Goal: Check status: Check status

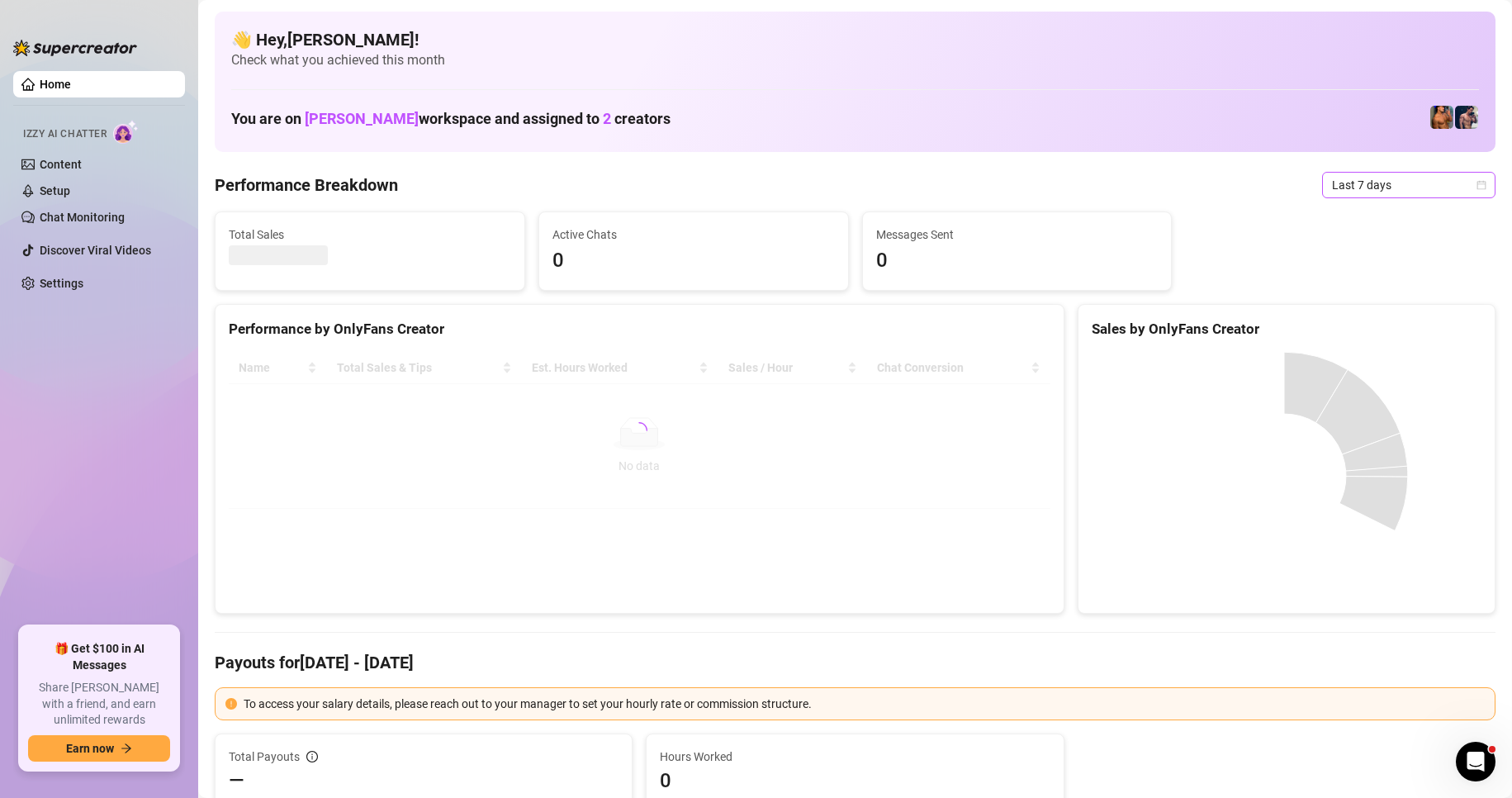
click at [1449, 184] on span "Last 7 days" at bounding box center [1408, 185] width 154 height 25
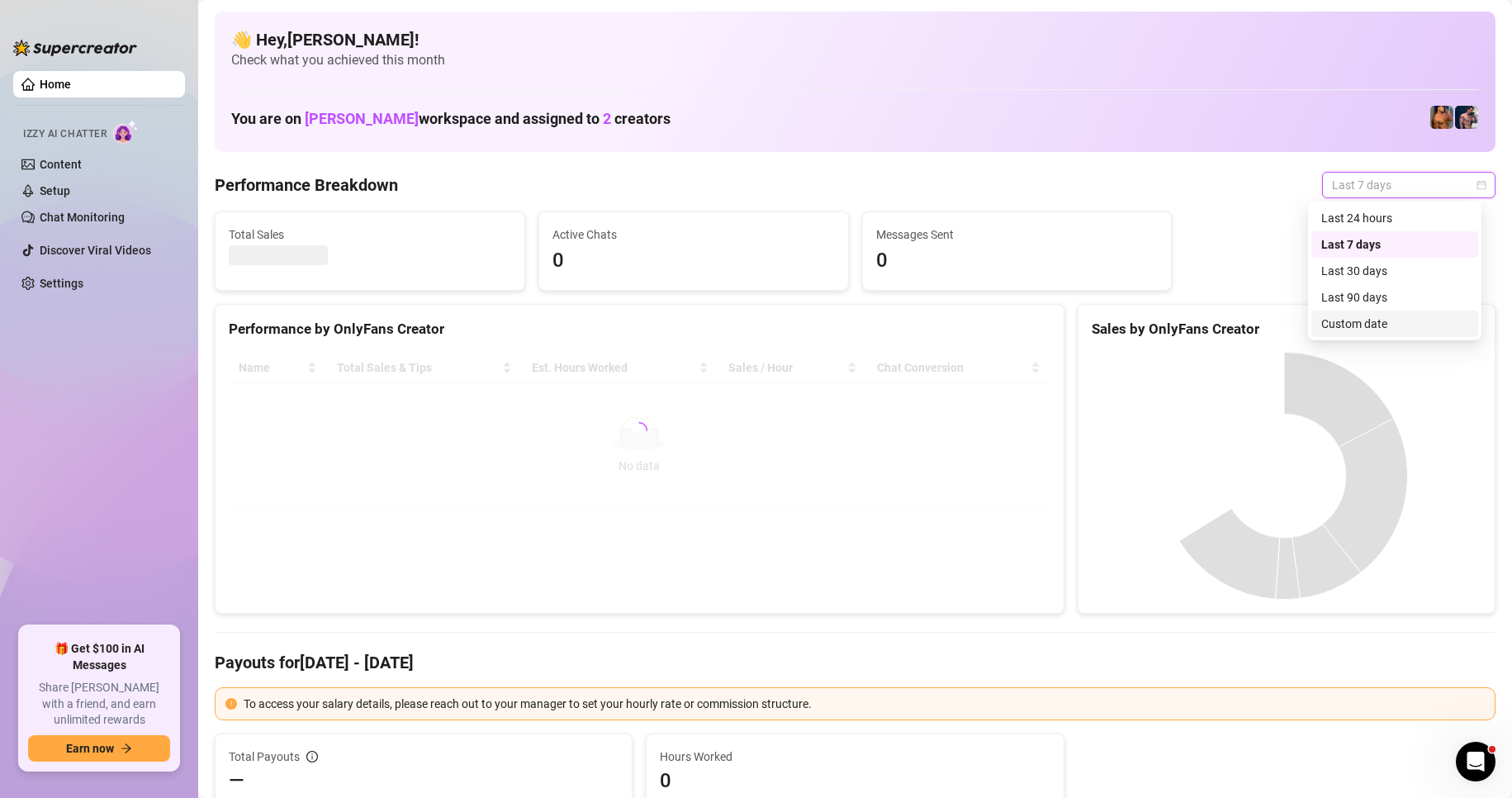
click at [1377, 330] on div "Custom date" at bounding box center [1395, 323] width 147 height 18
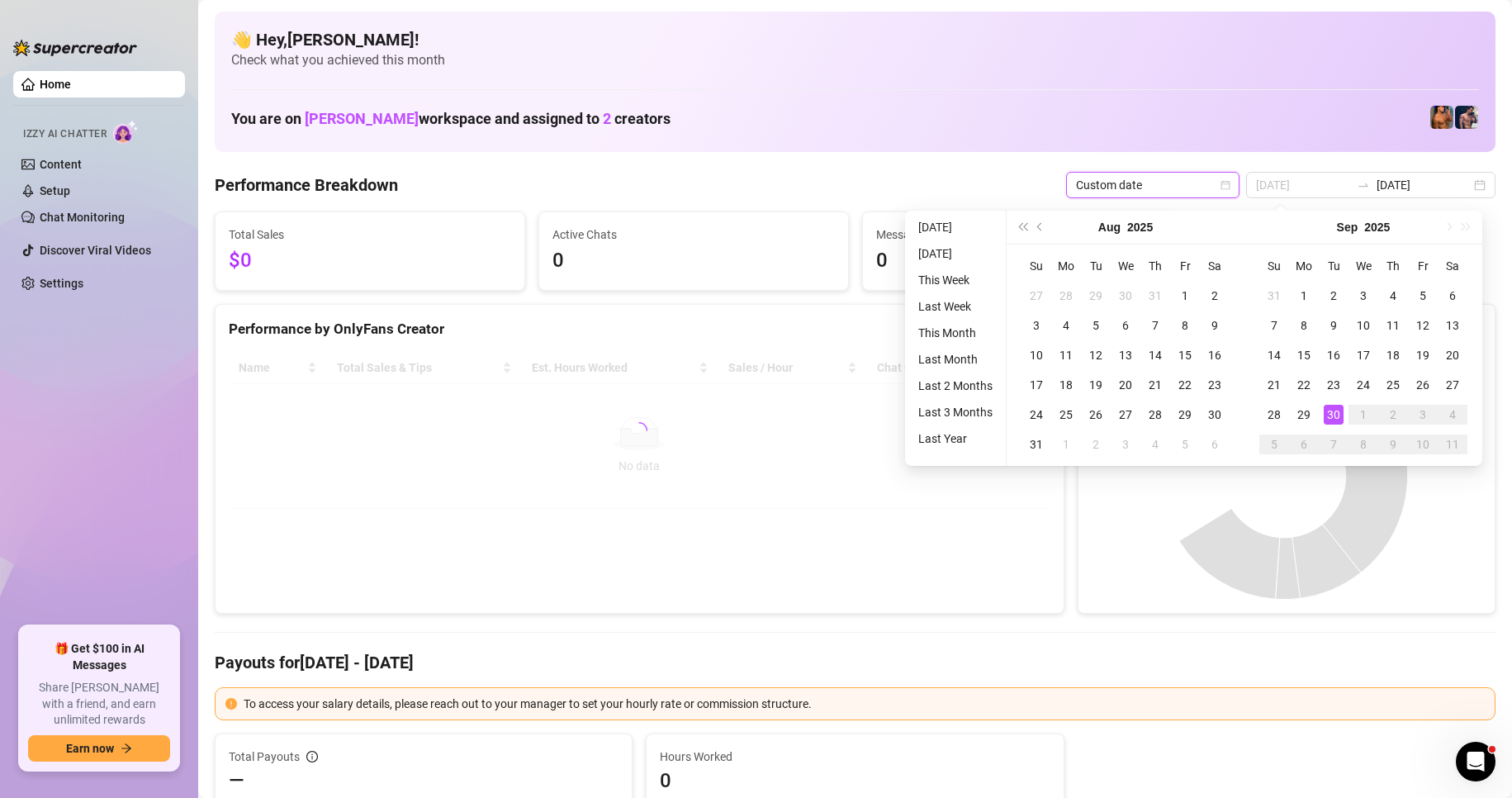
click at [1334, 412] on div "30" at bounding box center [1333, 414] width 20 height 20
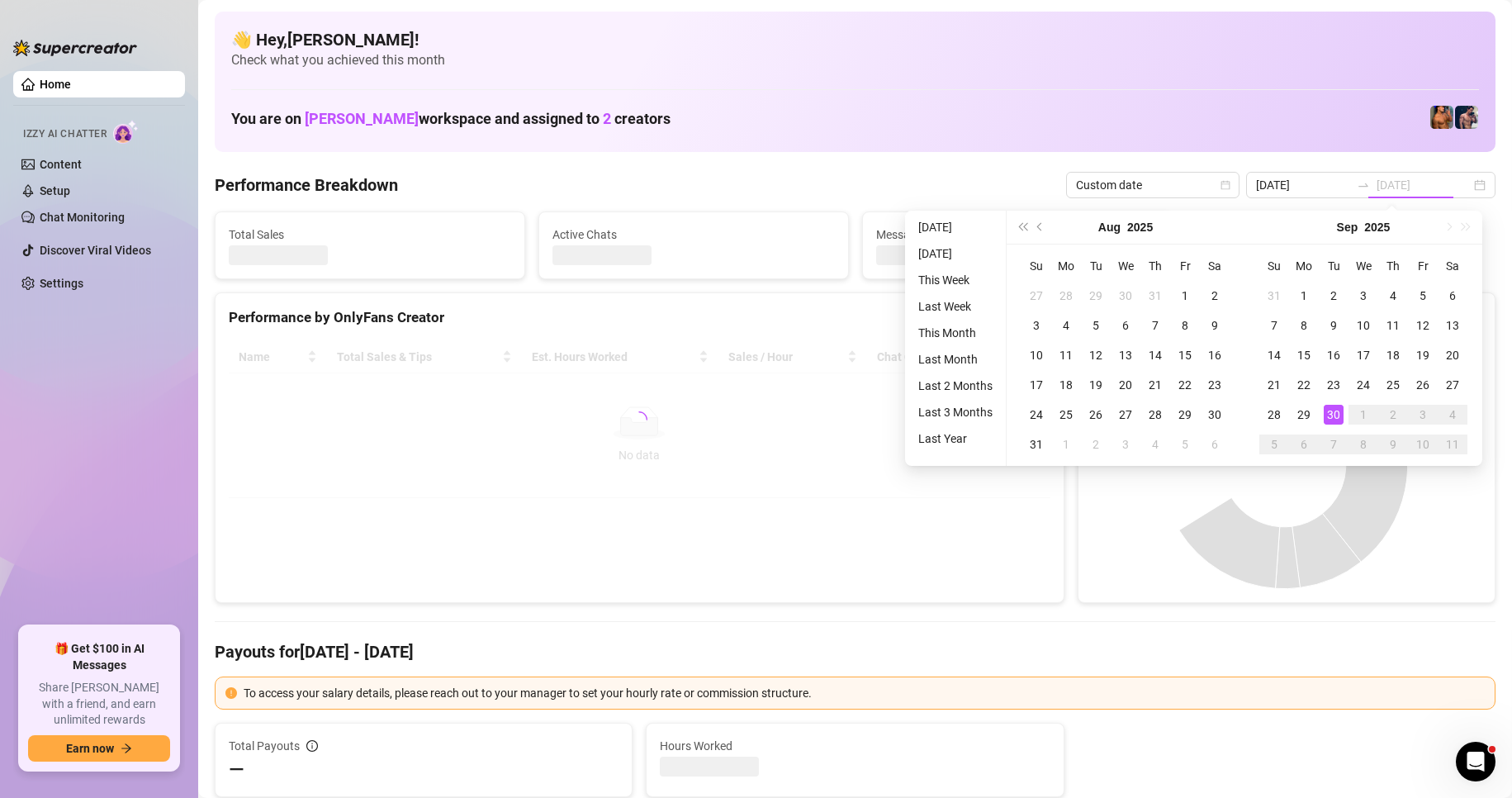
click at [1334, 412] on div "30" at bounding box center [1333, 414] width 20 height 20
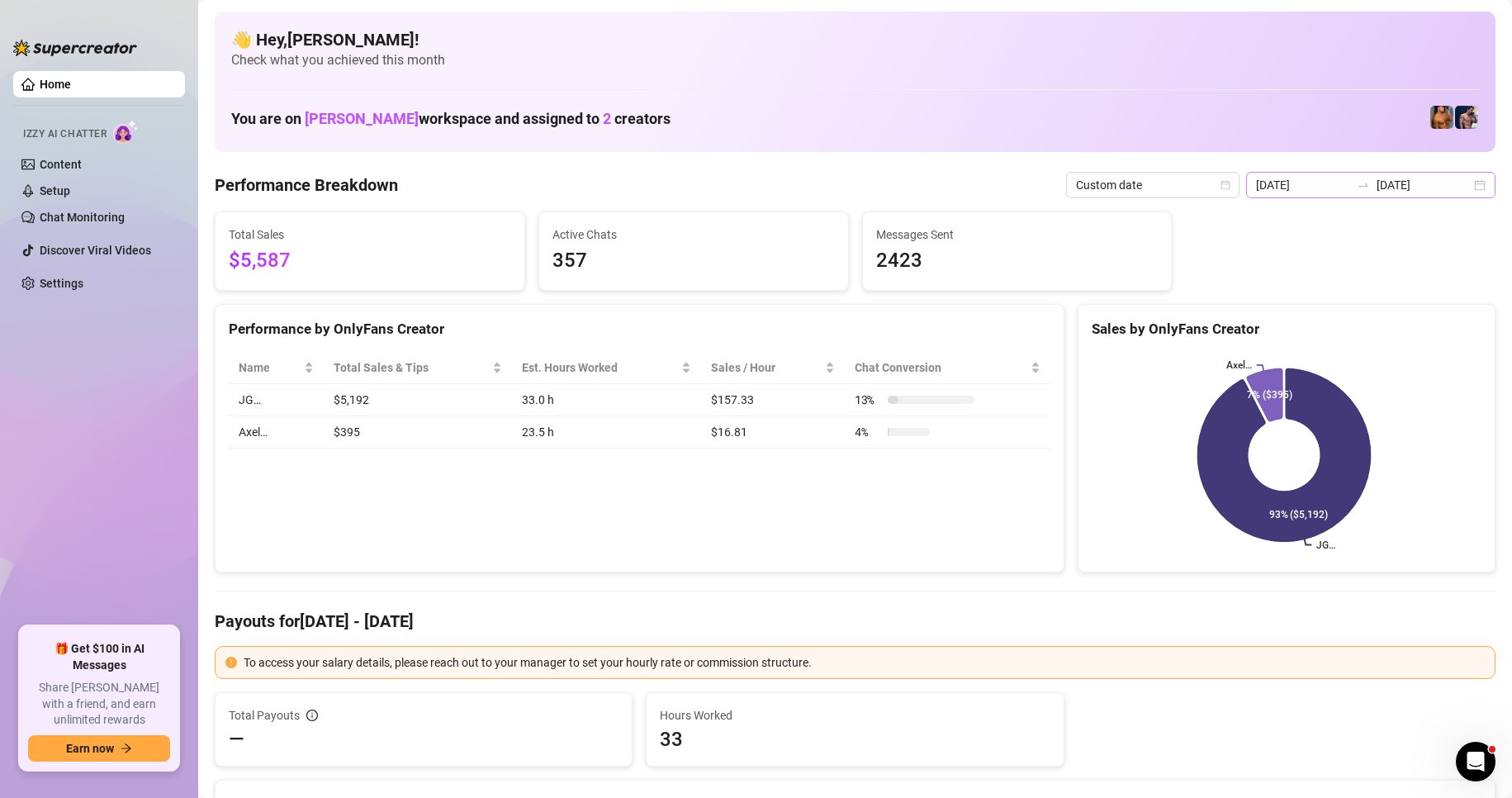
click at [1471, 186] on div "[DATE] [DATE]" at bounding box center [1370, 185] width 249 height 26
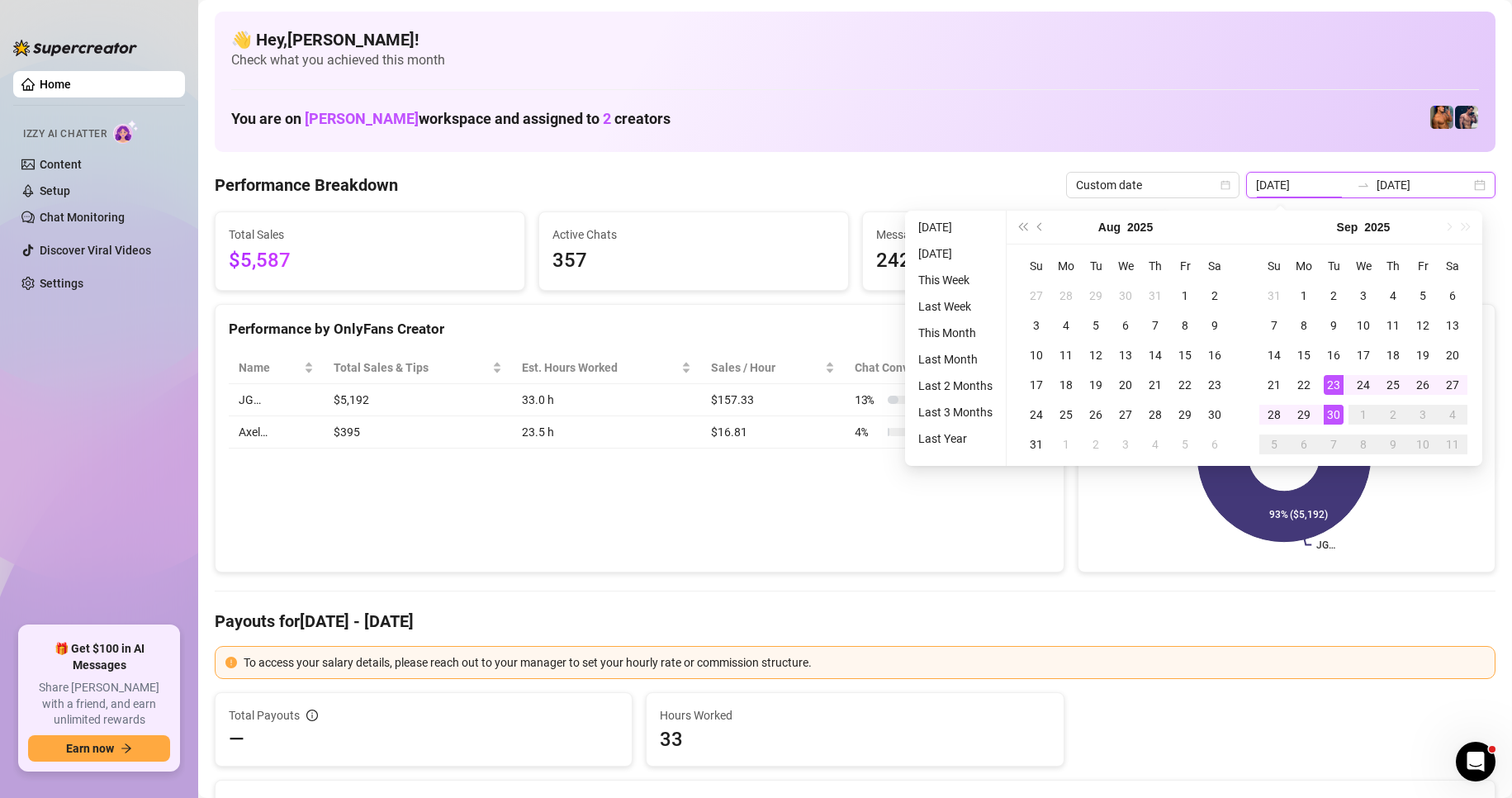
type input "[DATE]"
click at [1338, 413] on div "30" at bounding box center [1333, 414] width 20 height 20
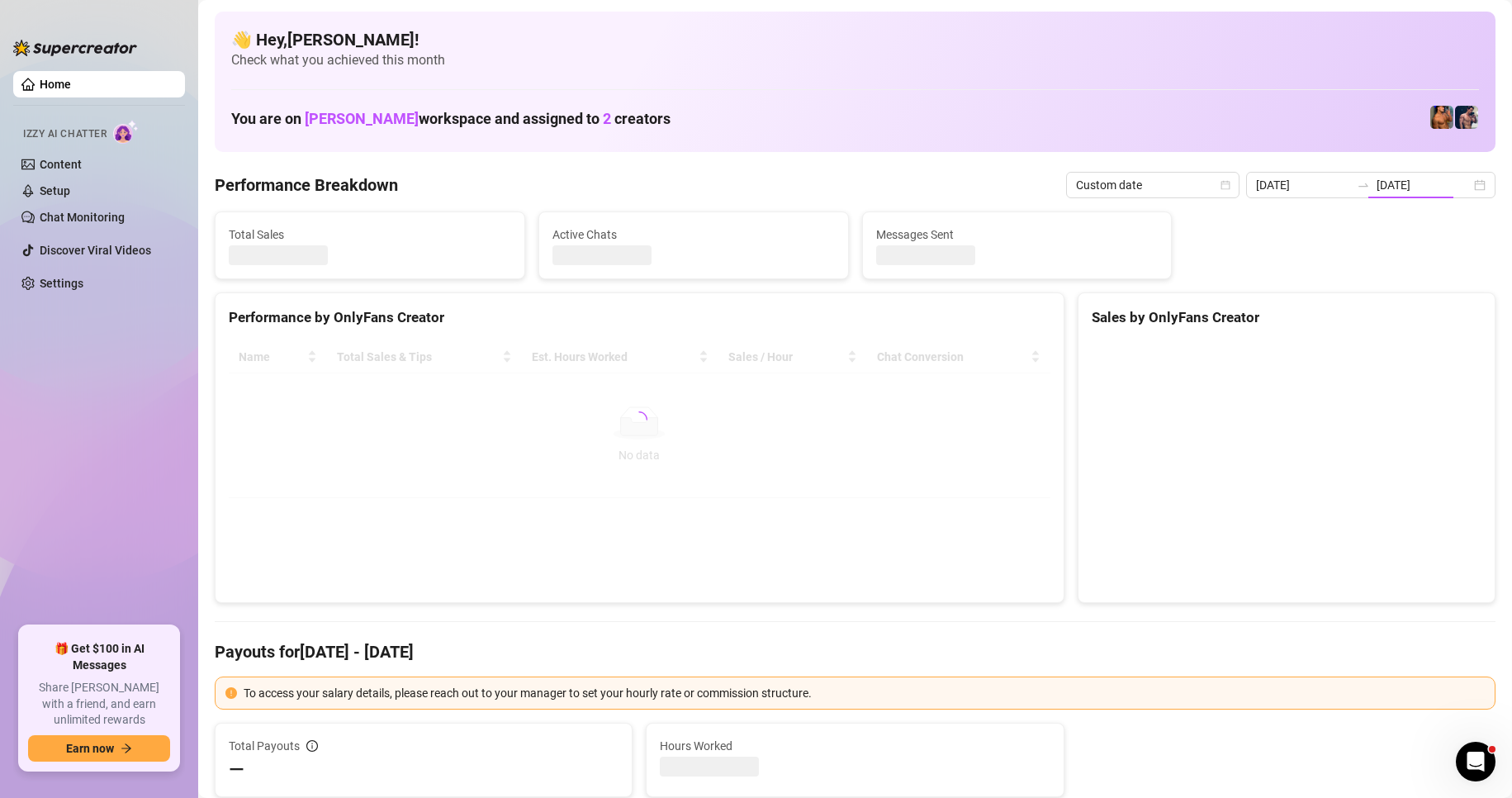
type input "[DATE]"
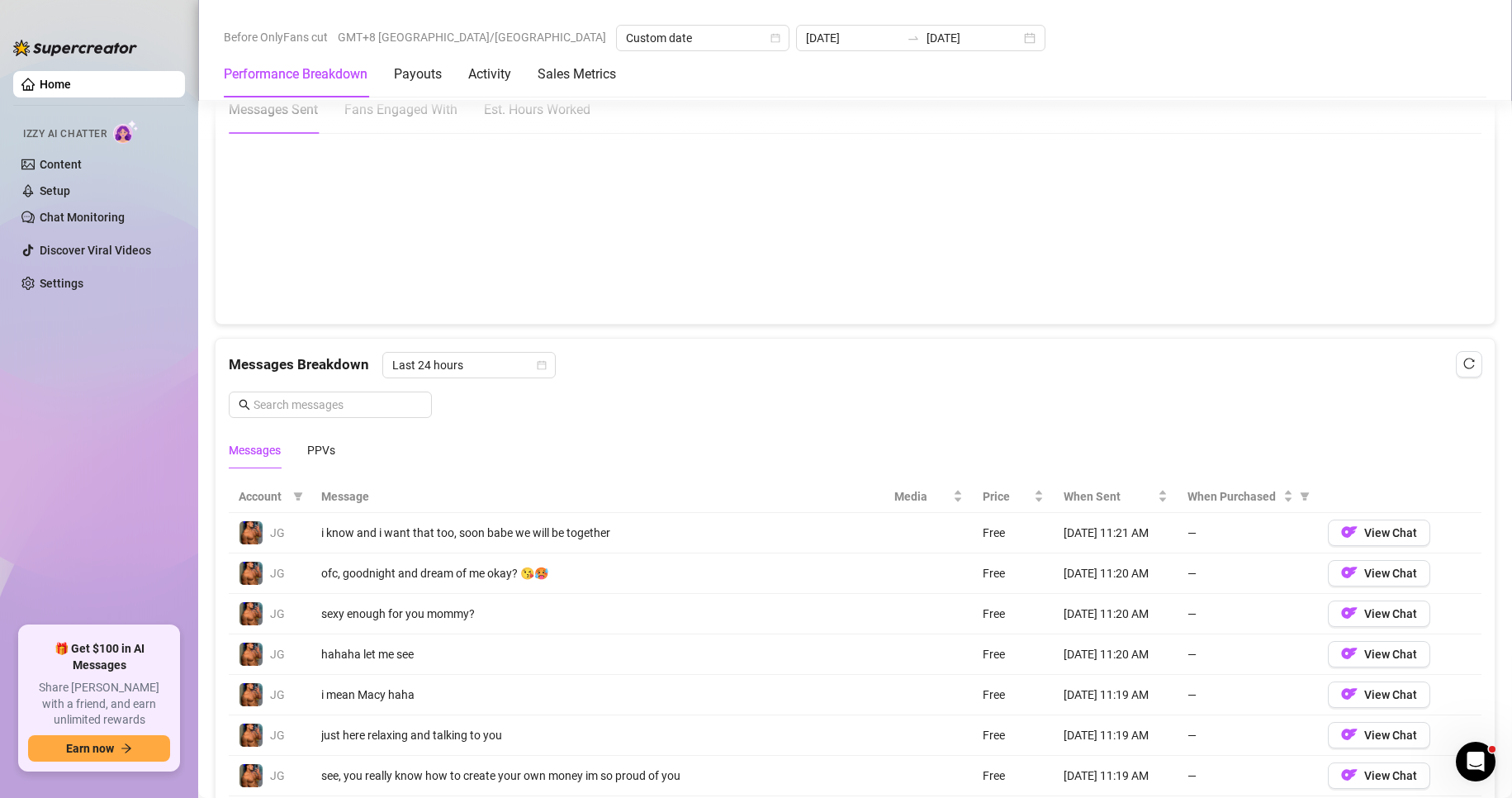
scroll to position [1239, 0]
